Goal: Transaction & Acquisition: Download file/media

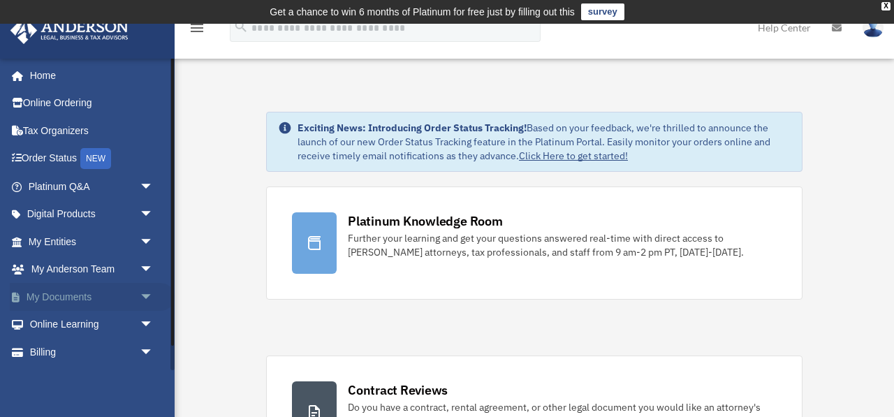
click at [61, 300] on link "My Documents arrow_drop_down" at bounding box center [92, 297] width 165 height 28
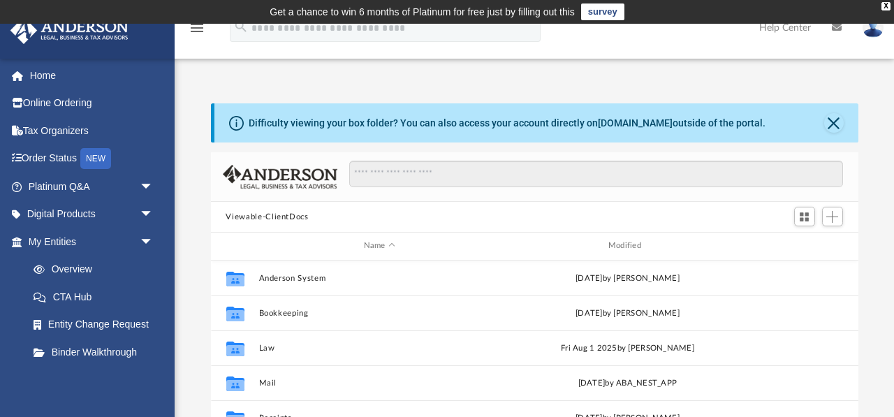
scroll to position [24, 0]
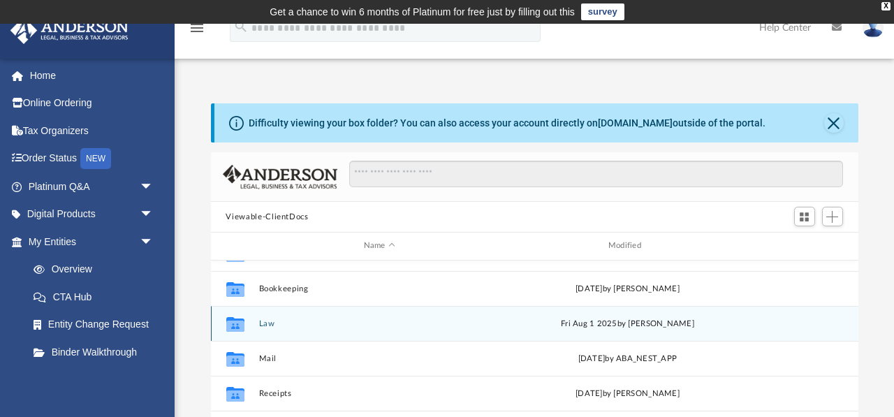
click at [239, 321] on icon "grid" at bounding box center [235, 325] width 18 height 11
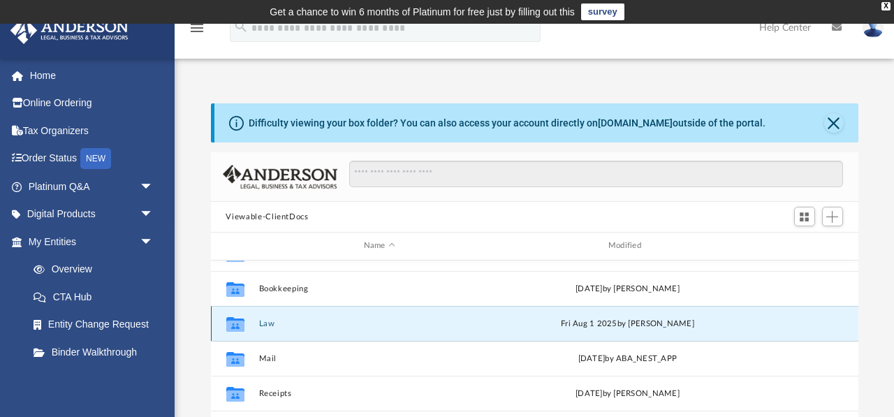
click at [261, 323] on button "Law" at bounding box center [379, 323] width 242 height 9
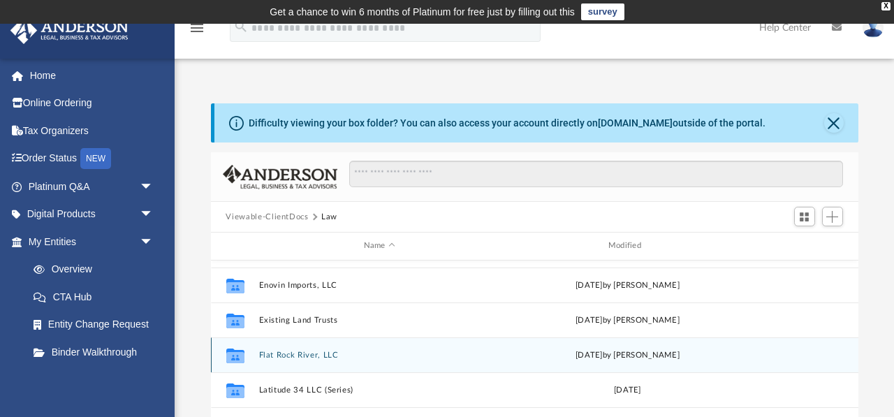
scroll to position [99, 0]
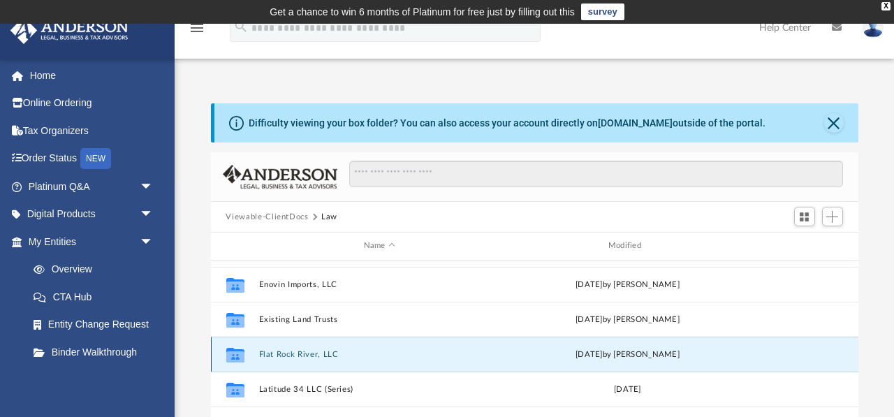
click at [286, 355] on button "Flat Rock River, LLC" at bounding box center [379, 354] width 242 height 9
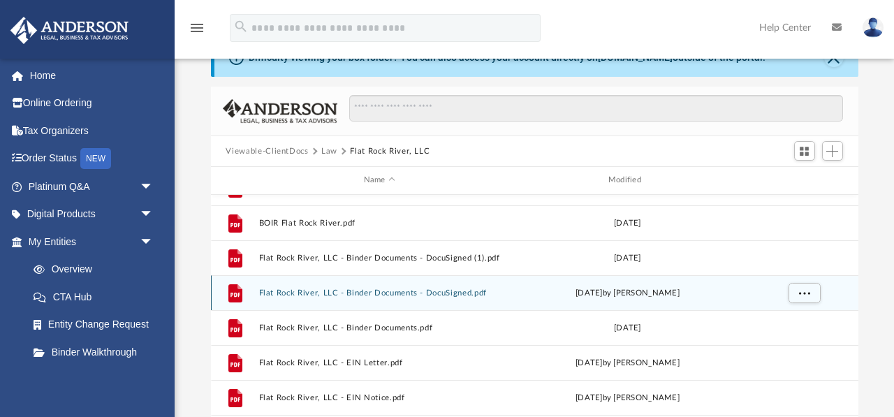
scroll to position [61, 0]
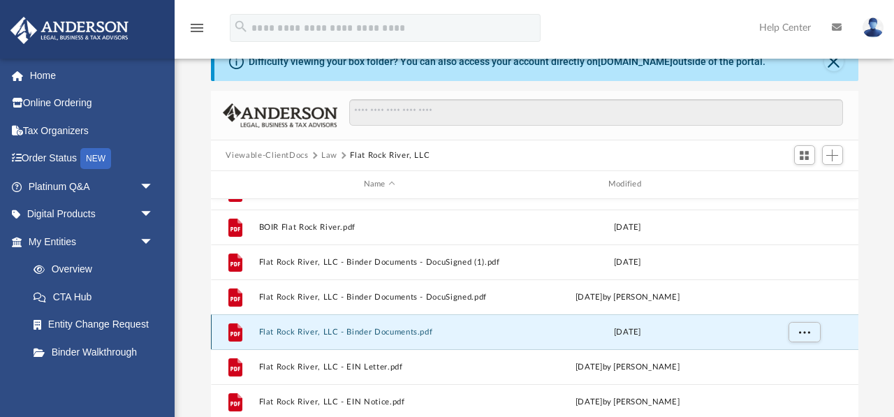
click at [340, 330] on button "Flat Rock River, LLC - Binder Documents.pdf" at bounding box center [379, 332] width 242 height 9
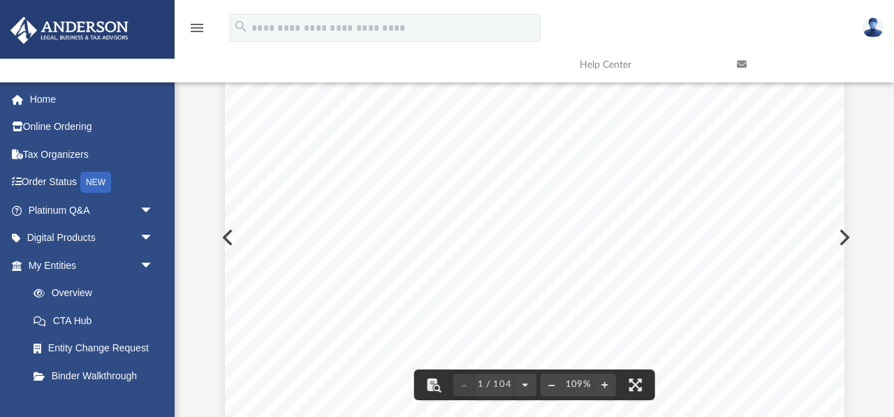
scroll to position [0, 0]
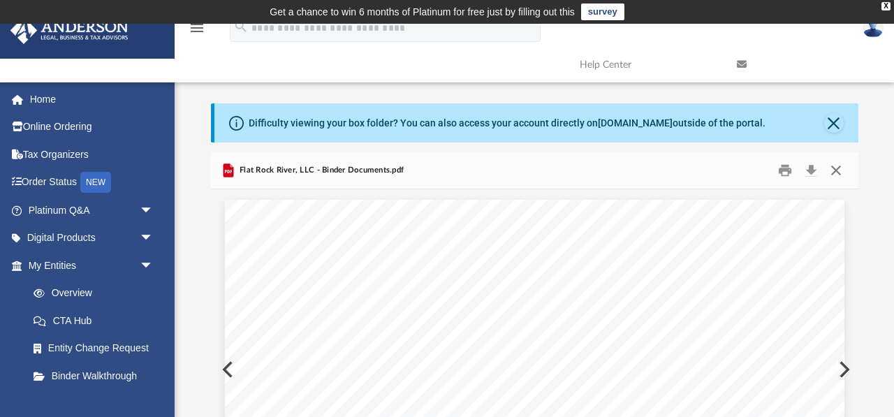
click at [835, 168] on button "Close" at bounding box center [836, 171] width 25 height 22
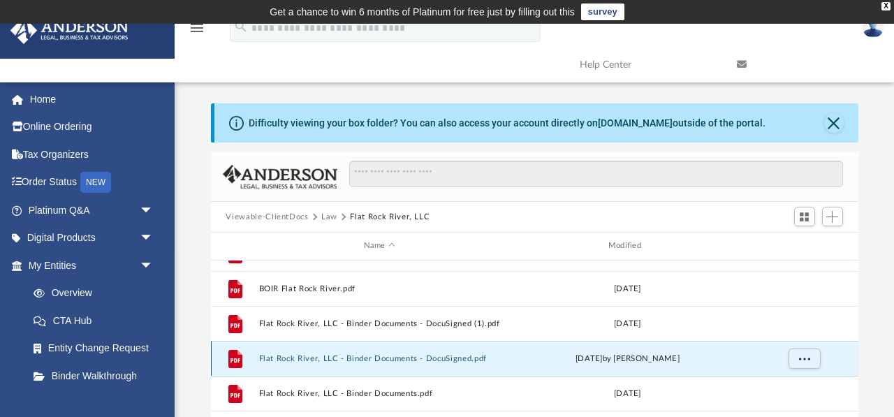
click at [408, 357] on button "Flat Rock River, LLC - Binder Documents - DocuSigned.pdf" at bounding box center [379, 358] width 242 height 9
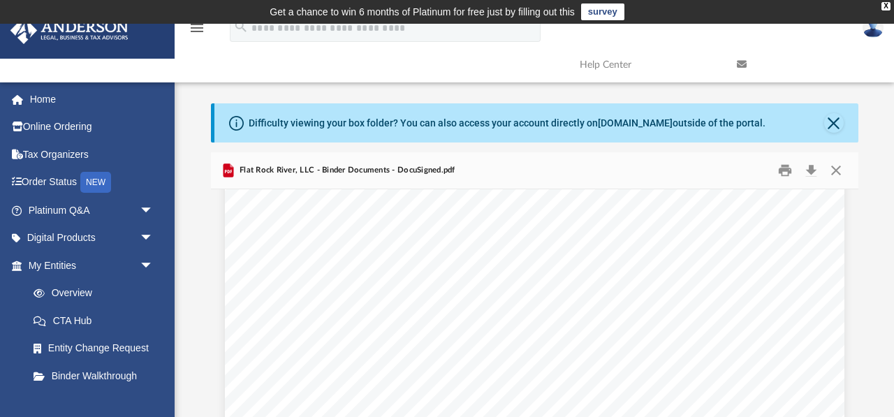
scroll to position [52628, 0]
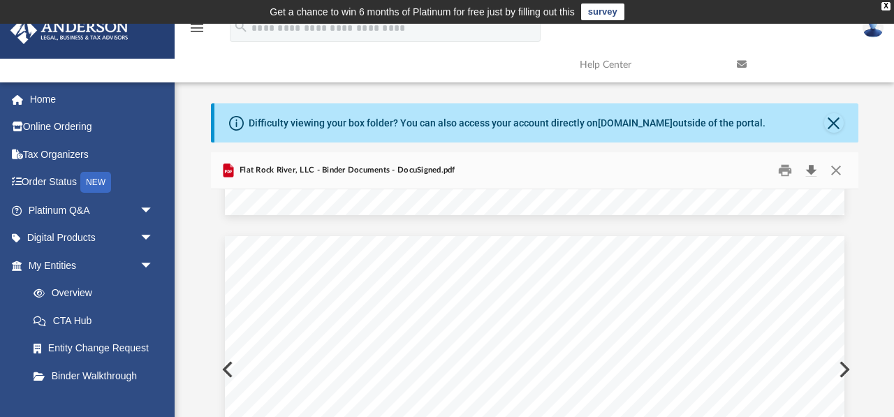
click at [813, 170] on button "Download" at bounding box center [811, 171] width 25 height 22
click at [838, 166] on button "Close" at bounding box center [836, 171] width 25 height 22
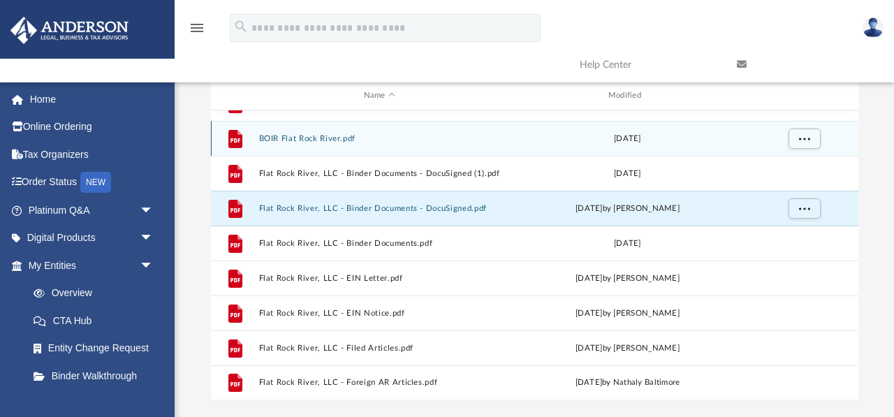
scroll to position [154, 0]
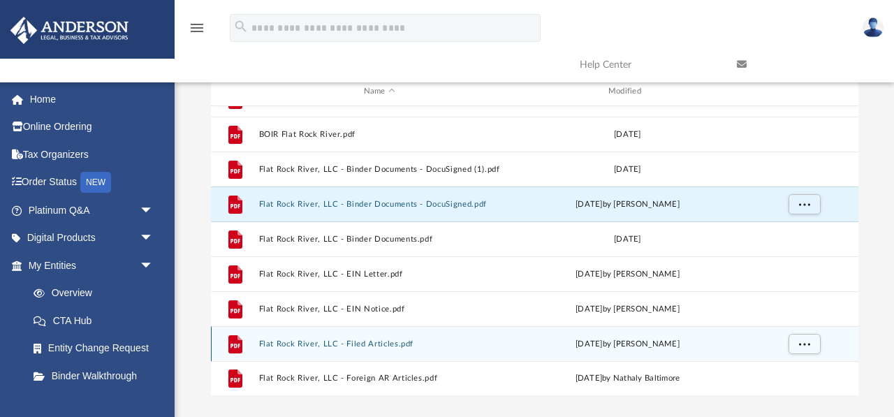
click at [317, 342] on button "Flat Rock River, LLC - Filed Articles.pdf" at bounding box center [379, 344] width 242 height 9
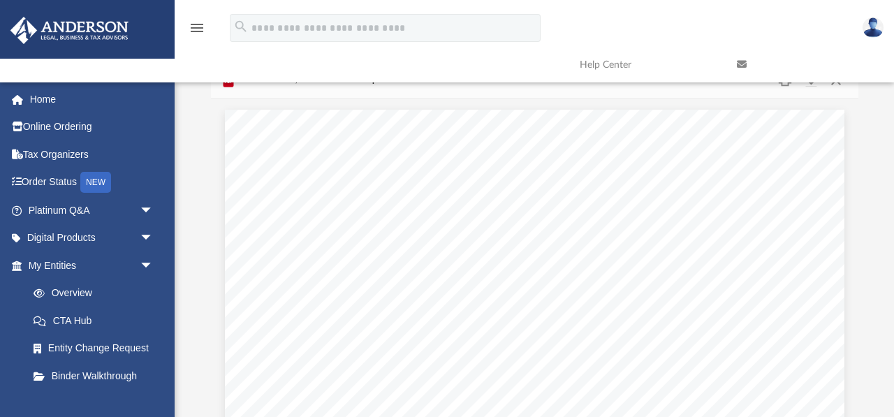
scroll to position [89, 0]
drag, startPoint x: 611, startPoint y: 182, endPoint x: 674, endPoint y: 187, distance: 63.7
click at [674, 187] on span "Original ID: 2022-001091066" at bounding box center [620, 183] width 134 height 10
drag, startPoint x: 611, startPoint y: 183, endPoint x: 676, endPoint y: 183, distance: 65.0
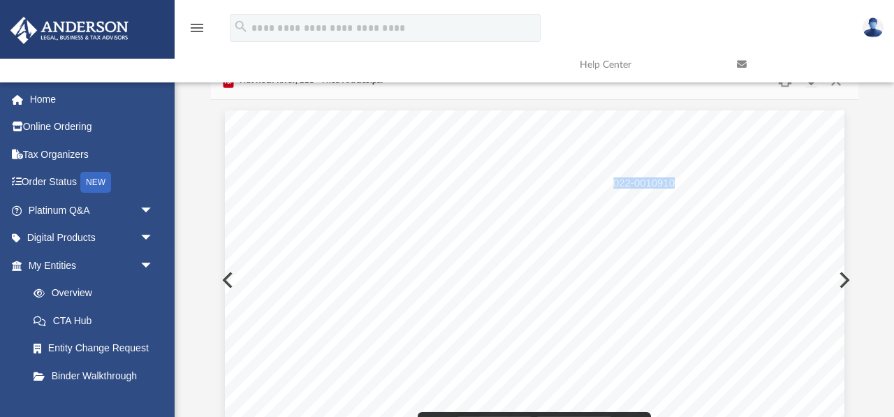
click at [676, 183] on span "Original ID: 2022-001091066" at bounding box center [620, 183] width 134 height 10
drag, startPoint x: 609, startPoint y: 182, endPoint x: 685, endPoint y: 179, distance: 76.2
click at [685, 179] on span "Original ID: 2022-001091066" at bounding box center [620, 183] width 134 height 10
